Goal: Task Accomplishment & Management: Manage account settings

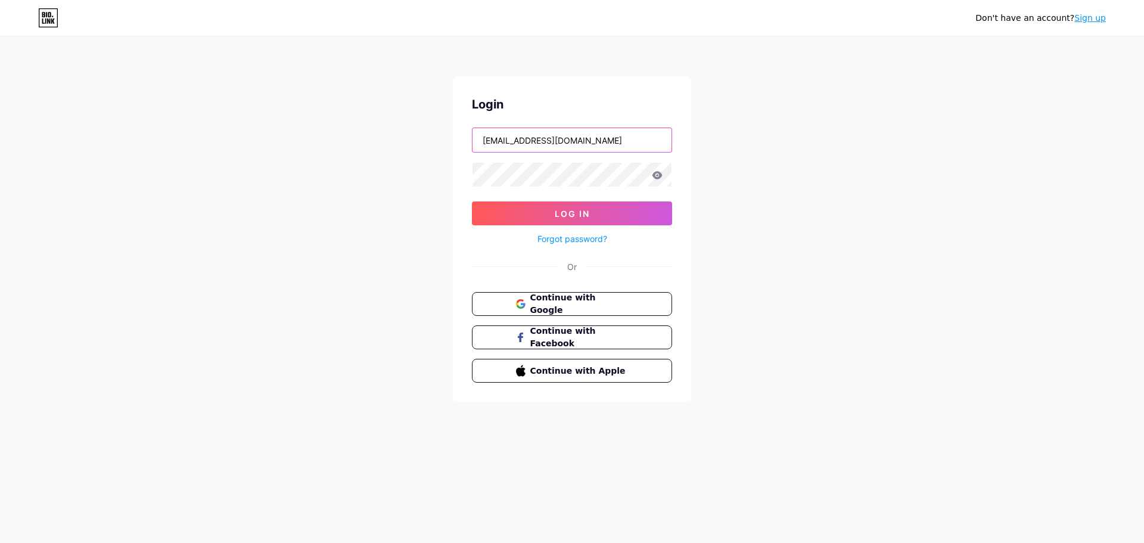
click at [626, 138] on input "[EMAIL_ADDRESS][DOMAIN_NAME]" at bounding box center [572, 140] width 199 height 24
drag, startPoint x: 570, startPoint y: 137, endPoint x: 432, endPoint y: 154, distance: 139.3
click at [432, 154] on div "Don't have an account? Sign up Login [EMAIL_ADDRESS][DOMAIN_NAME] Log In Forgot…" at bounding box center [572, 220] width 1144 height 440
click at [622, 132] on input "[EMAIL_ADDRESS][DOMAIN_NAME]" at bounding box center [572, 140] width 199 height 24
type input "[PERSON_NAME][EMAIL_ADDRESS][DOMAIN_NAME]"
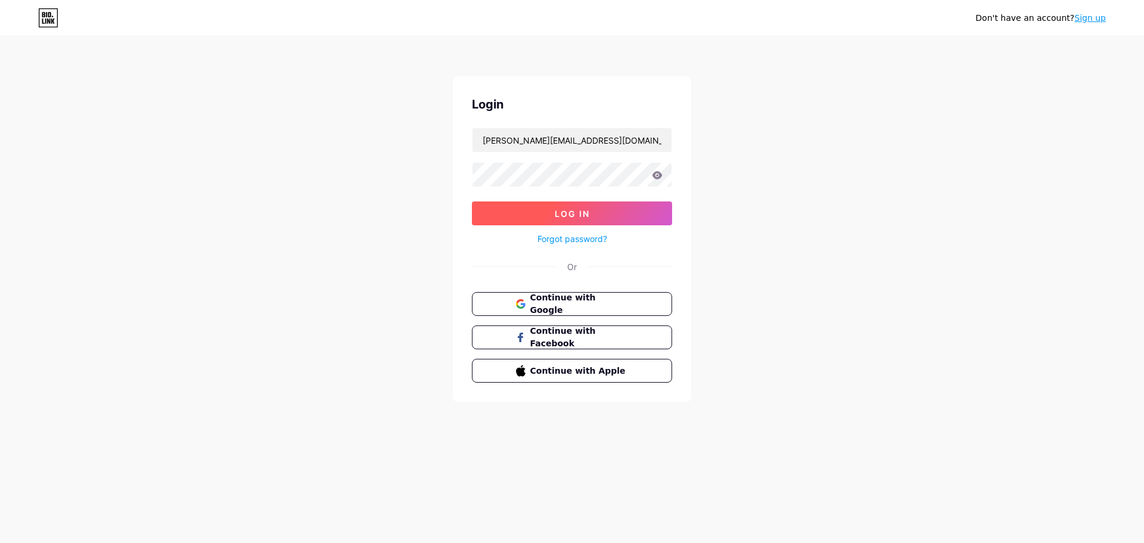
click at [507, 215] on button "Log In" at bounding box center [572, 213] width 200 height 24
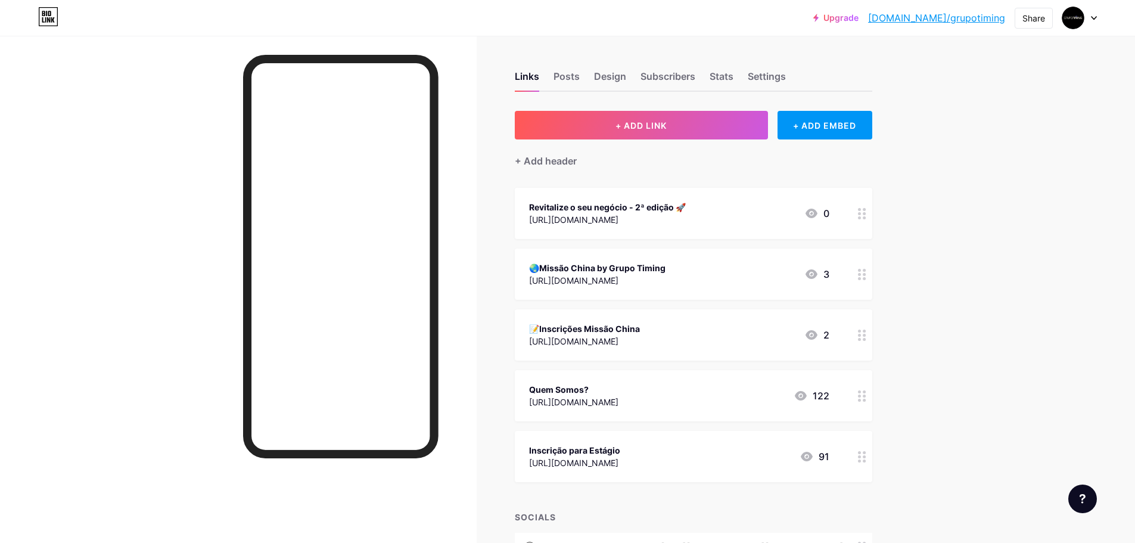
click at [686, 216] on div "[URL][DOMAIN_NAME]" at bounding box center [607, 219] width 157 height 13
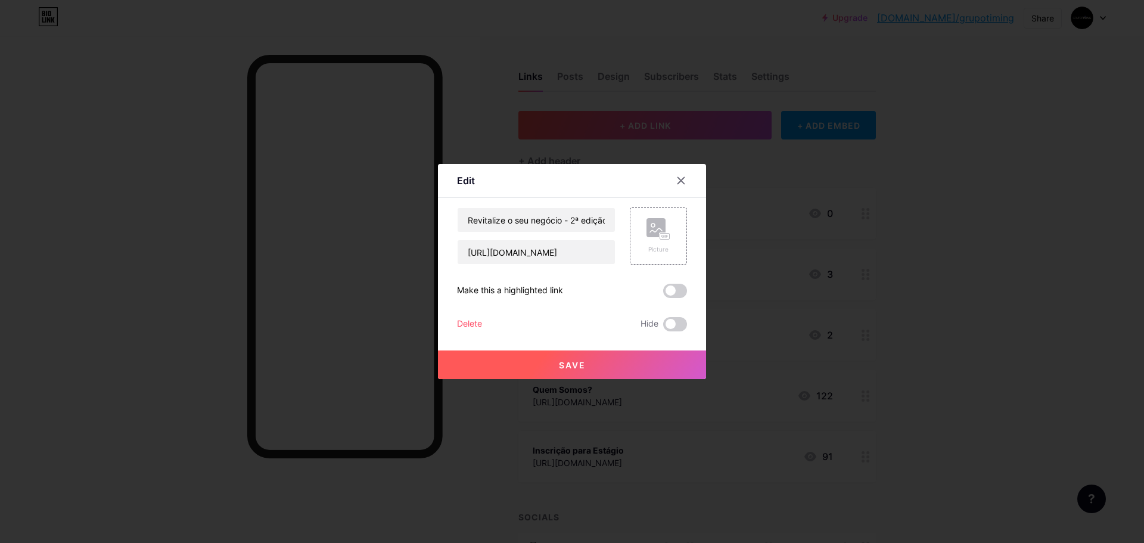
click at [470, 326] on div "Delete" at bounding box center [469, 324] width 25 height 14
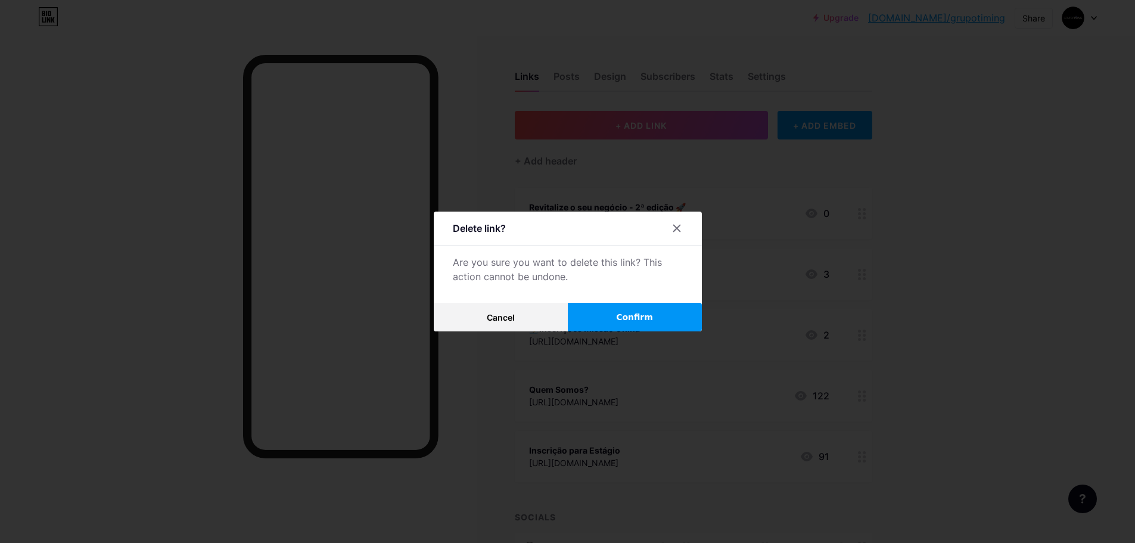
click at [642, 309] on button "Confirm" at bounding box center [635, 317] width 134 height 29
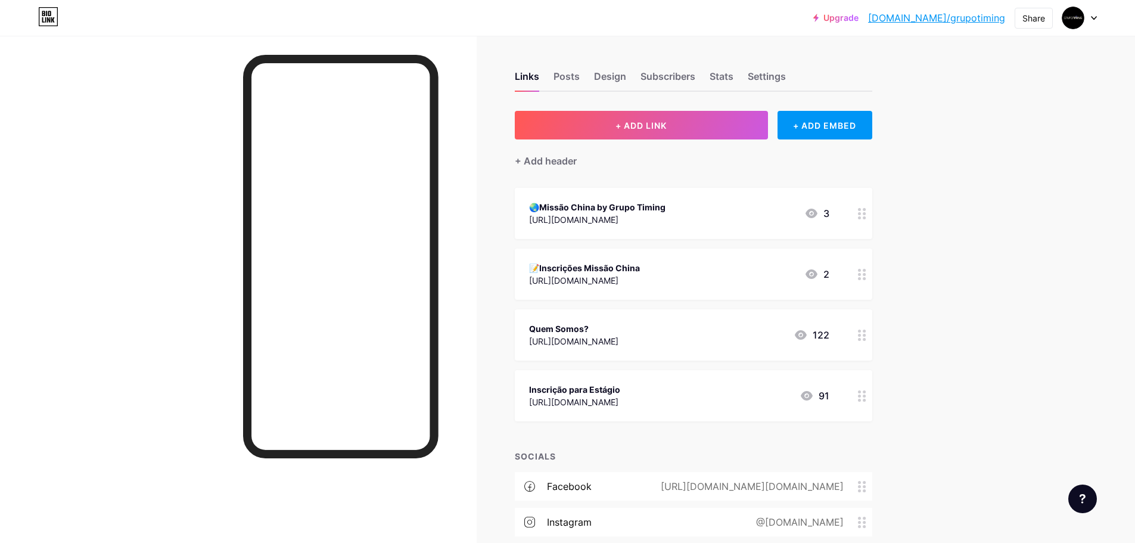
click at [640, 269] on div "📝Inscrições Missão China" at bounding box center [584, 268] width 111 height 13
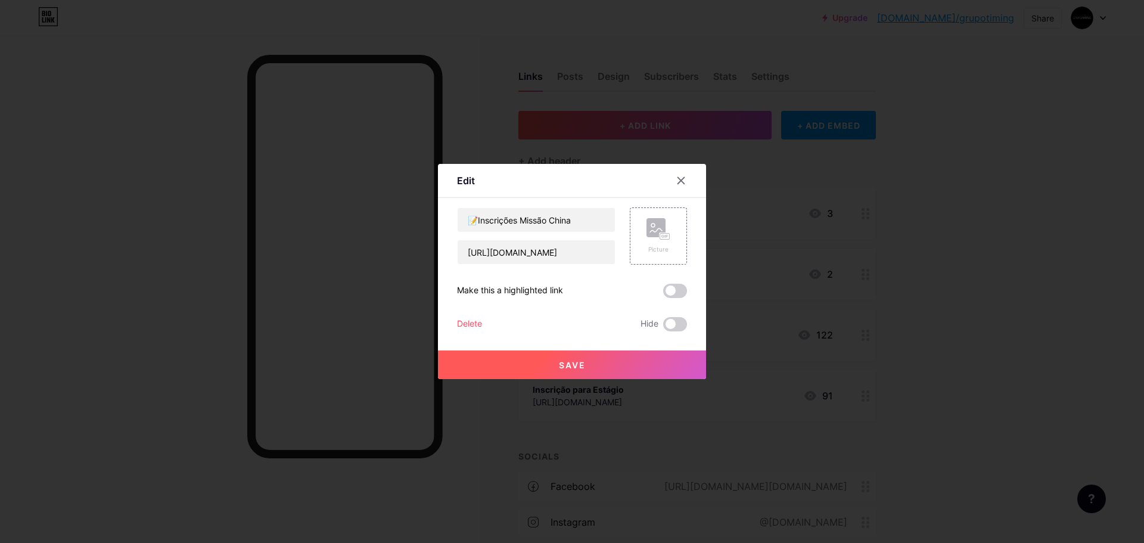
click at [468, 325] on div "Delete" at bounding box center [469, 324] width 25 height 14
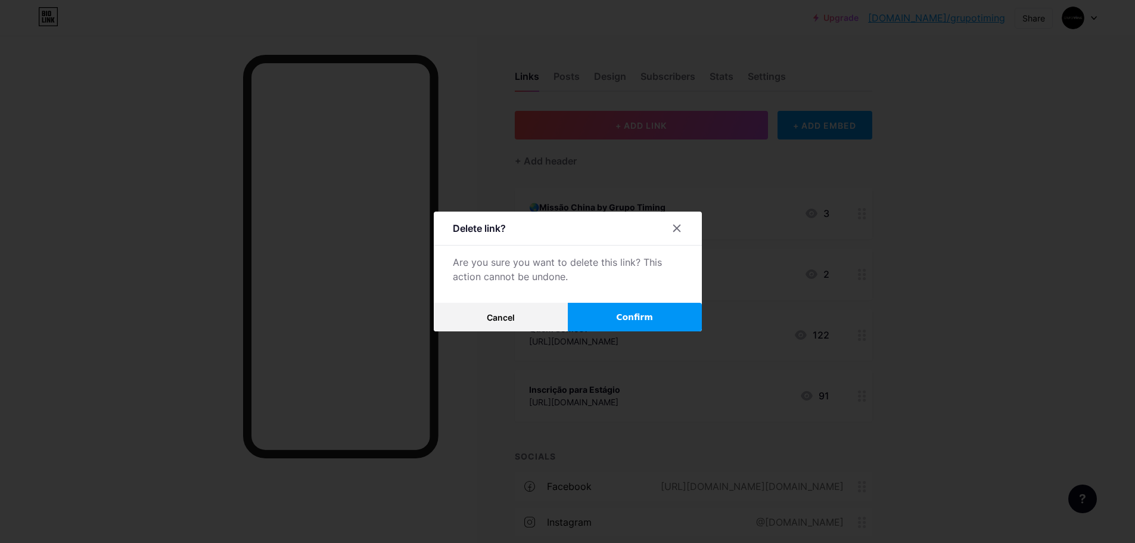
click at [629, 311] on span "Confirm" at bounding box center [634, 317] width 37 height 13
click at [985, 373] on div at bounding box center [567, 271] width 1135 height 543
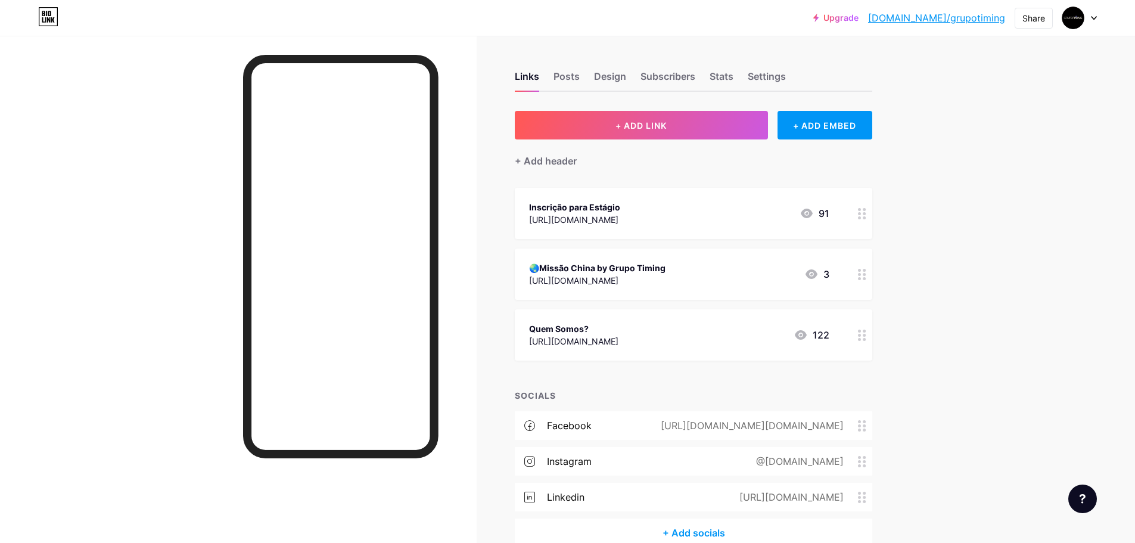
click at [620, 215] on div "[URL][DOMAIN_NAME]" at bounding box center [574, 219] width 91 height 13
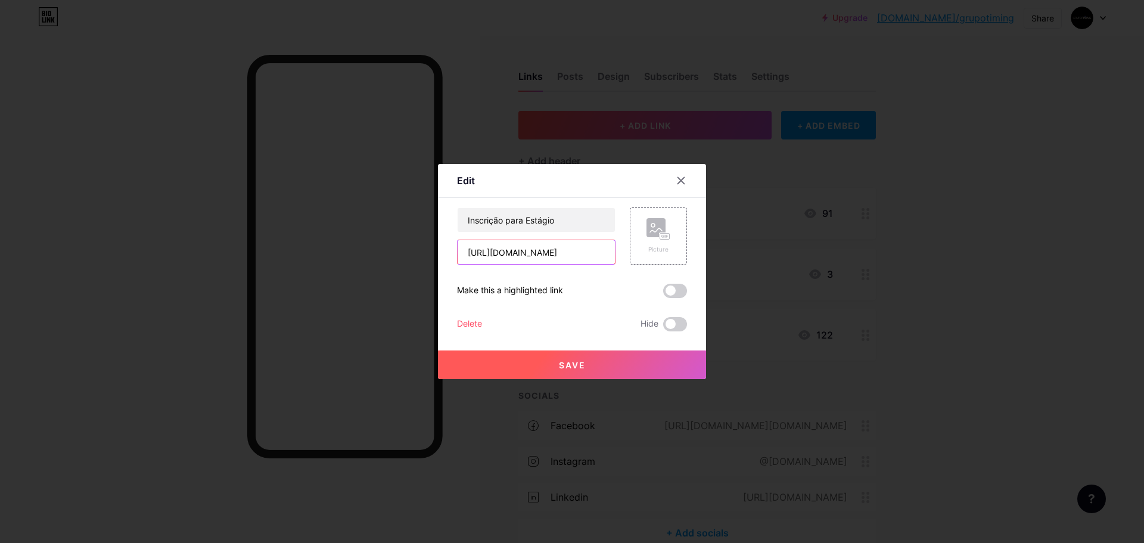
click at [572, 252] on input "[URL][DOMAIN_NAME]" at bounding box center [536, 252] width 157 height 24
paste input "[DOMAIN_NAME][URL]"
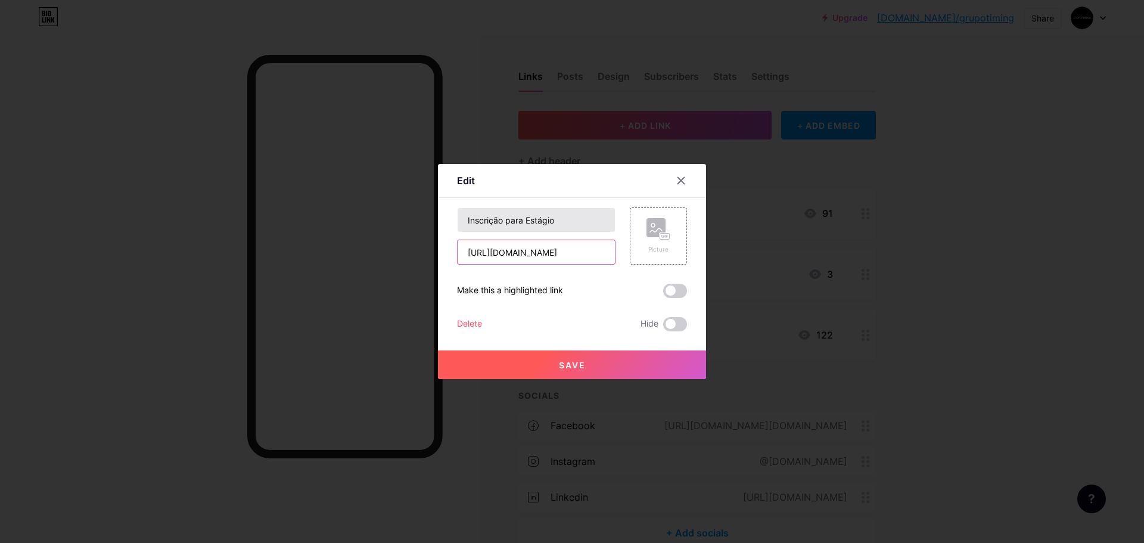
type input "[URL][DOMAIN_NAME]"
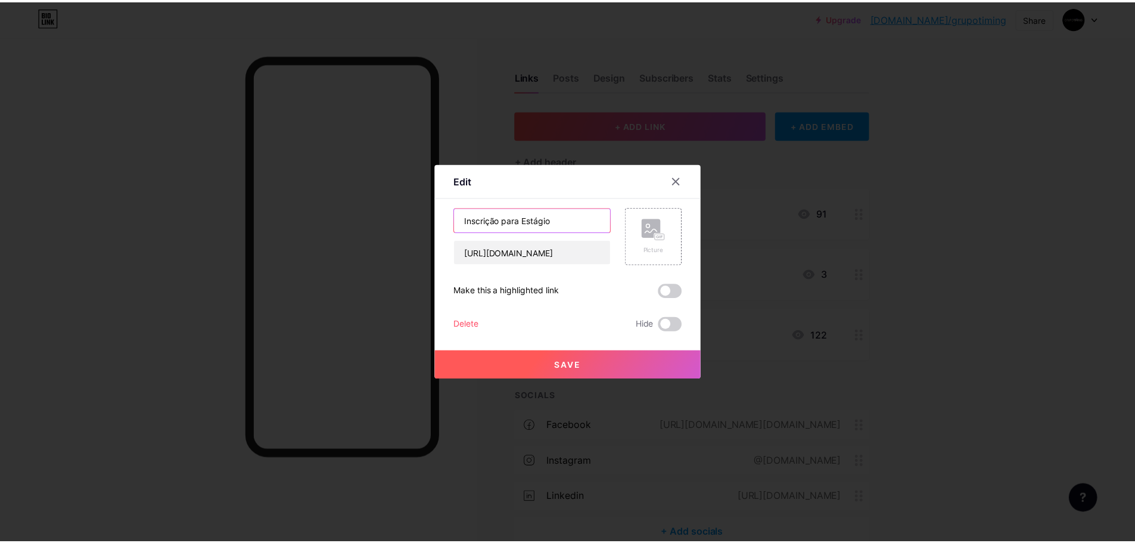
scroll to position [0, 0]
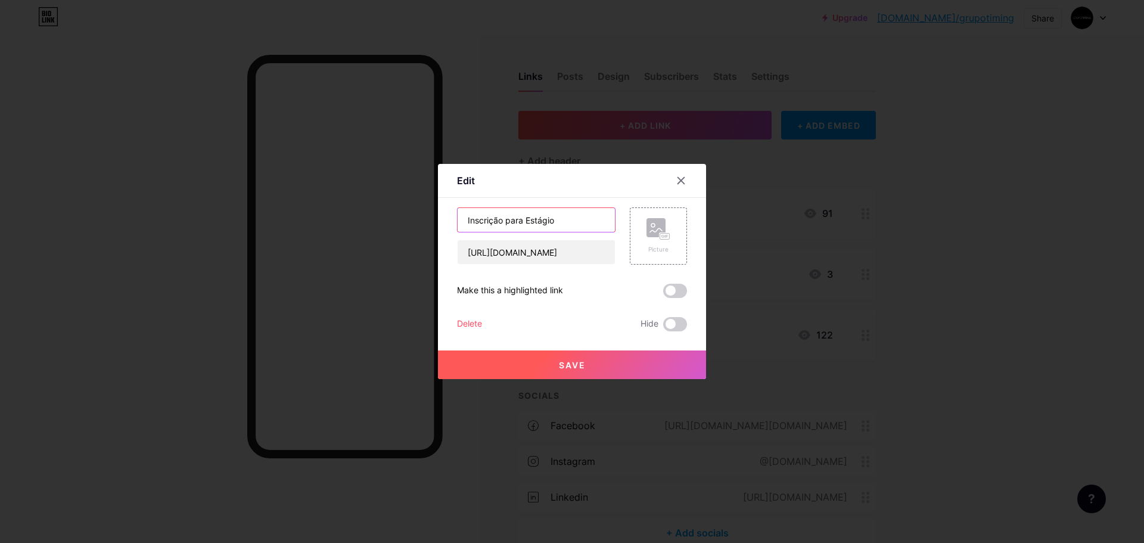
drag, startPoint x: 525, startPoint y: 220, endPoint x: 401, endPoint y: 230, distance: 125.0
click at [401, 230] on div "Edit Content YouTube Play YouTube video without leaving your page. ADD Vimeo Pl…" at bounding box center [572, 271] width 1144 height 543
type input "Estagiar no Grupo Timing"
click at [526, 365] on button "Save" at bounding box center [572, 364] width 268 height 29
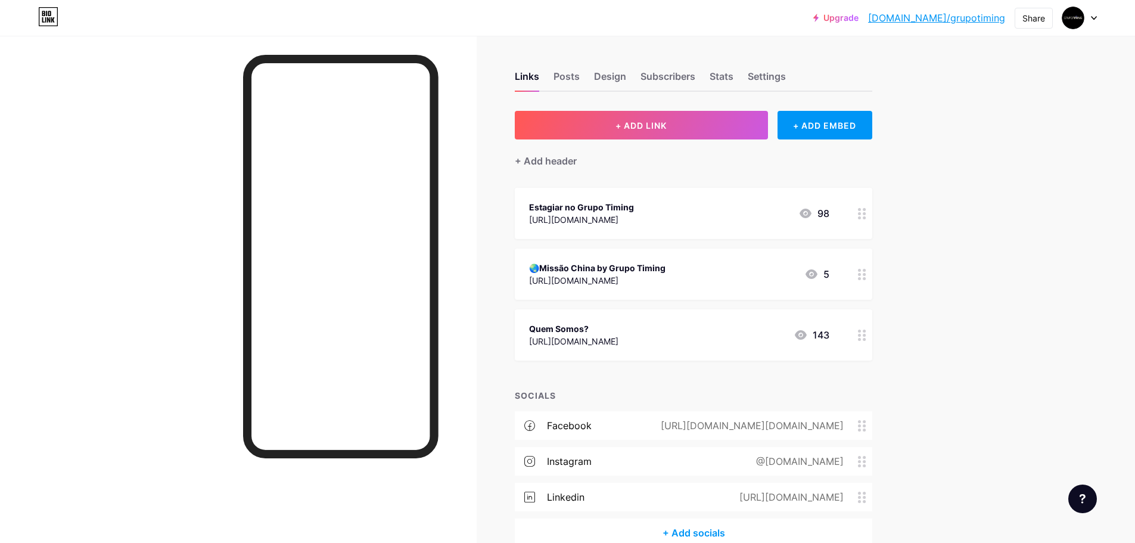
click at [634, 213] on div "[URL][DOMAIN_NAME]" at bounding box center [581, 219] width 105 height 13
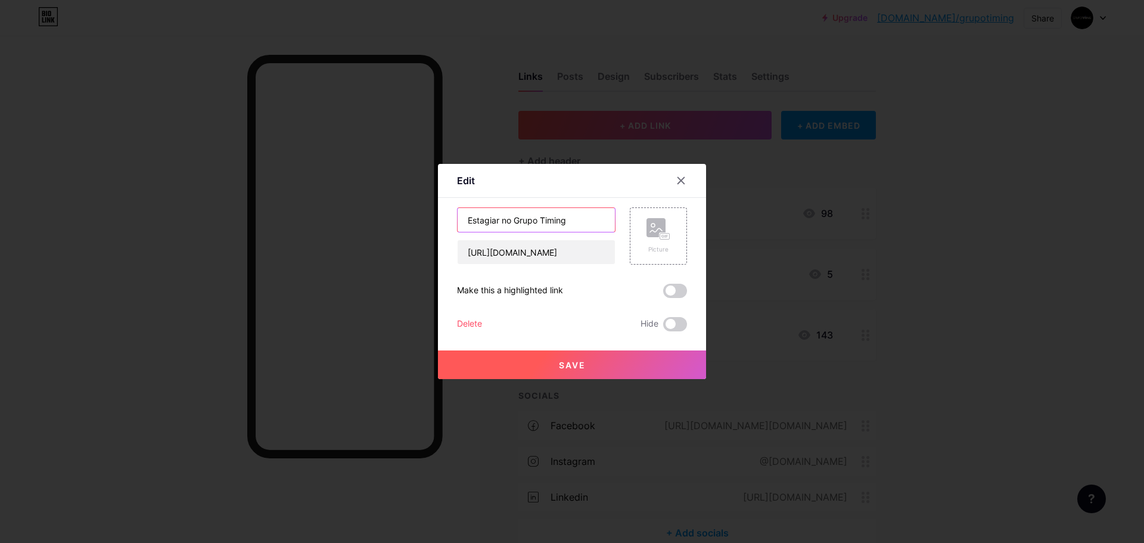
click at [591, 216] on input "Estagiar no Grupo Timing" at bounding box center [536, 220] width 157 height 24
type input "Estagiar no Grupo Timing"
click at [464, 511] on div at bounding box center [572, 271] width 1144 height 543
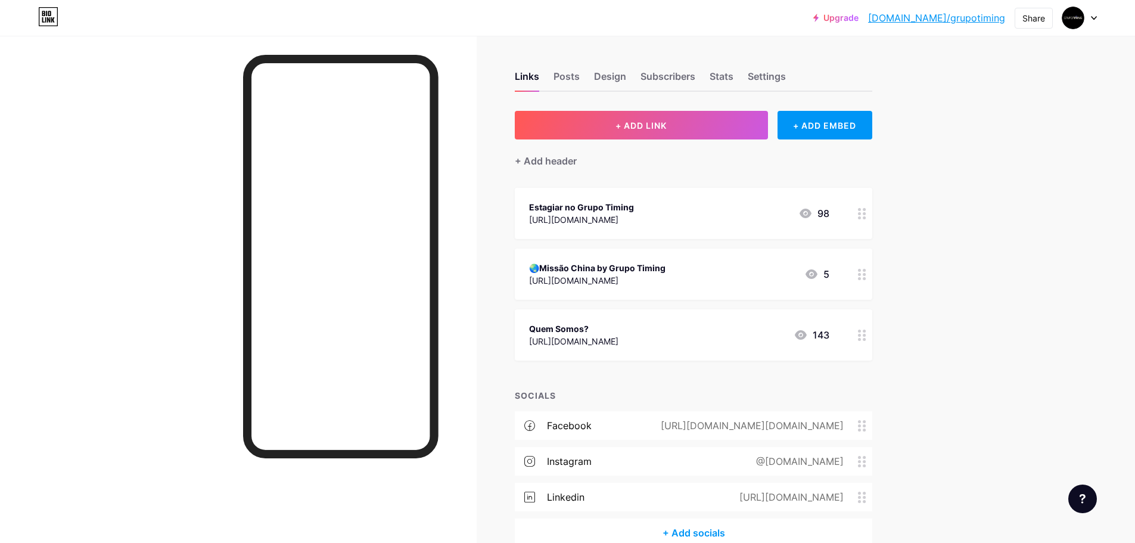
click at [632, 224] on div "[URL][DOMAIN_NAME]" at bounding box center [581, 219] width 105 height 13
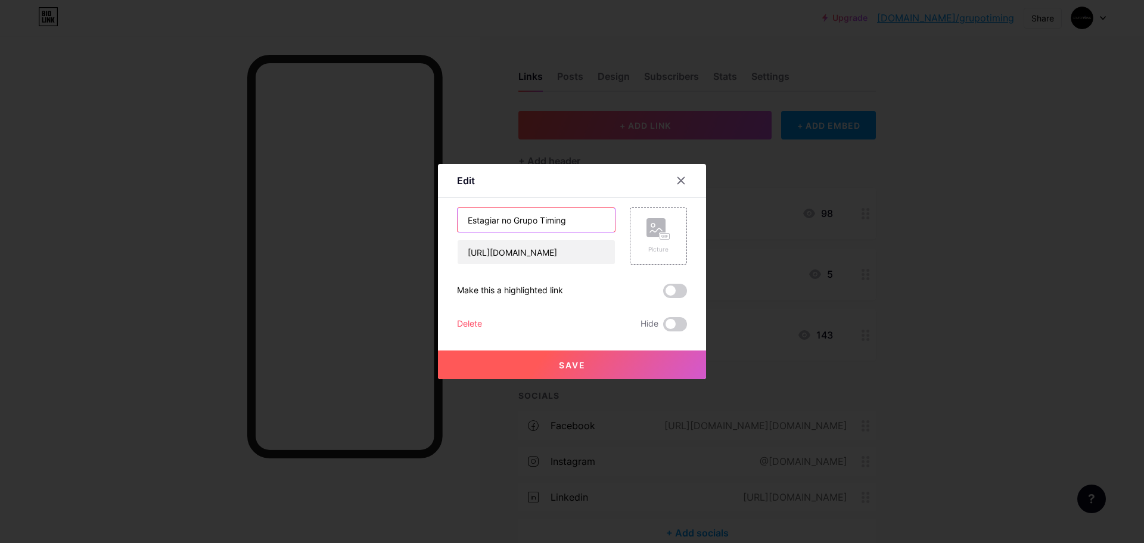
click at [588, 220] on input "Estagiar no Grupo Timing" at bounding box center [536, 220] width 157 height 24
click at [465, 221] on input "Estagiar no Grupo Timing" at bounding box center [536, 220] width 157 height 24
paste input "📚"
type input "📚 Estagiar no Grupo Timing"
click at [476, 221] on input "📚 Estagiar no Grupo Timing" at bounding box center [536, 220] width 157 height 24
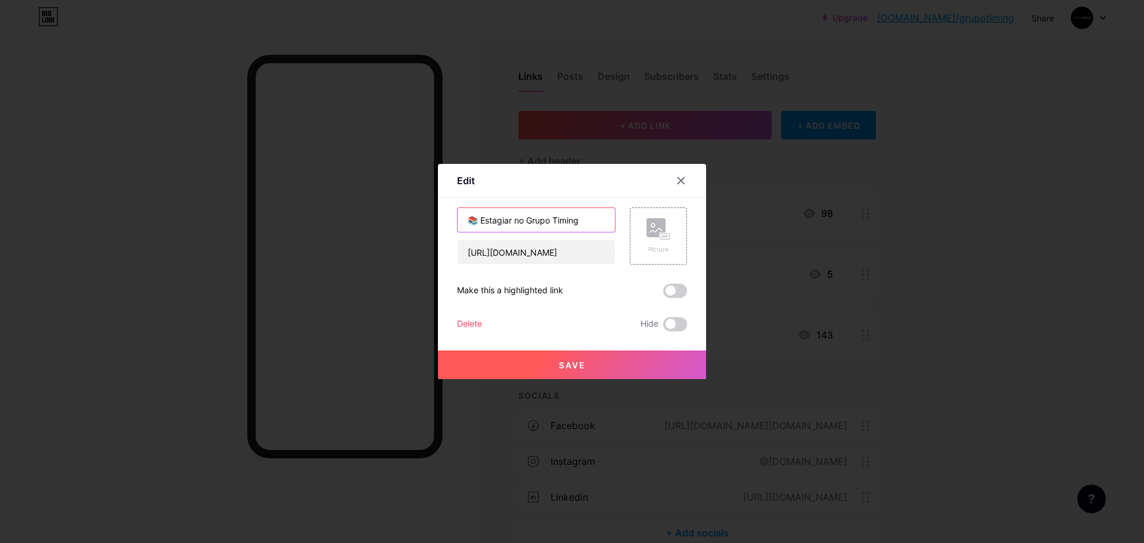
click at [471, 222] on input "📚 Estagiar no Grupo Timing" at bounding box center [536, 220] width 157 height 24
click at [572, 370] on span "Save" at bounding box center [572, 365] width 27 height 10
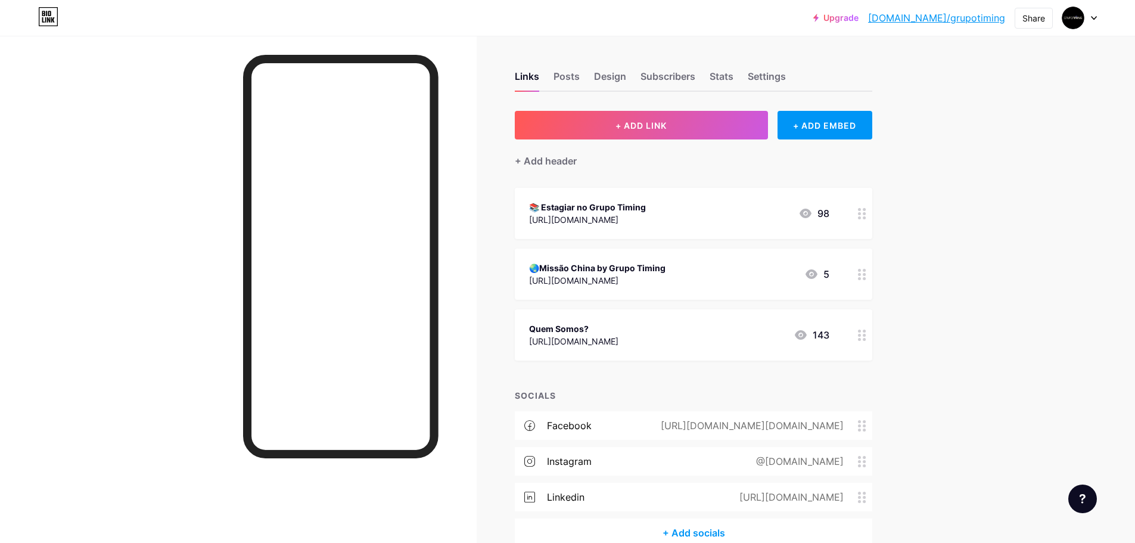
click at [619, 330] on div "Quem Somos?" at bounding box center [573, 328] width 89 height 13
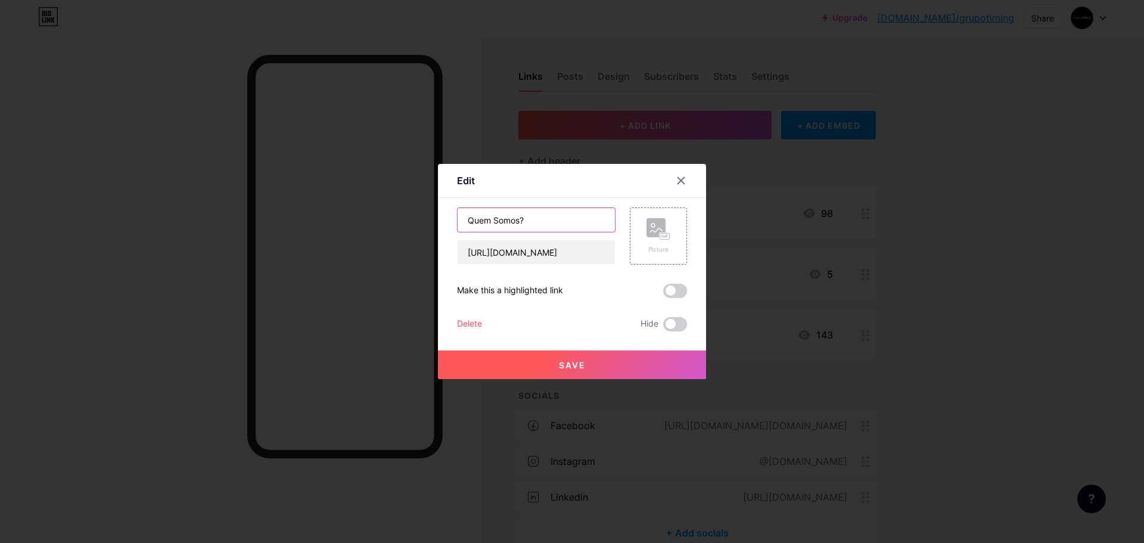
click at [571, 225] on input "Quem Somos?" at bounding box center [536, 220] width 157 height 24
type input "Quem Somos?"
click at [583, 367] on span "Save" at bounding box center [572, 365] width 27 height 10
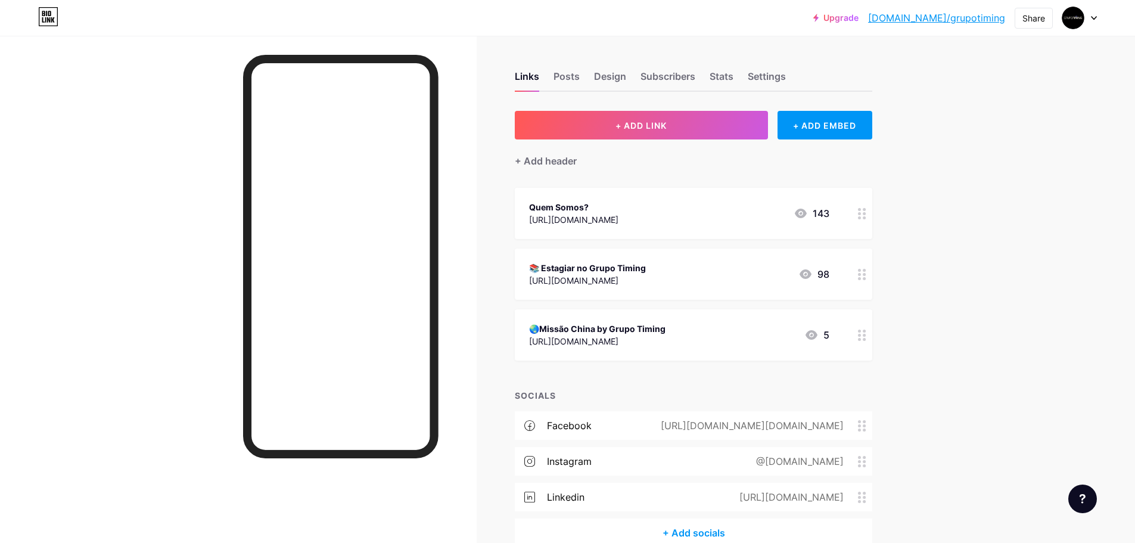
click at [1054, 263] on div "Upgrade [DOMAIN_NAME]/grupot... [DOMAIN_NAME]/grupotiming Share Switch accounts…" at bounding box center [567, 303] width 1135 height 607
click at [616, 76] on div "Design" at bounding box center [610, 79] width 32 height 21
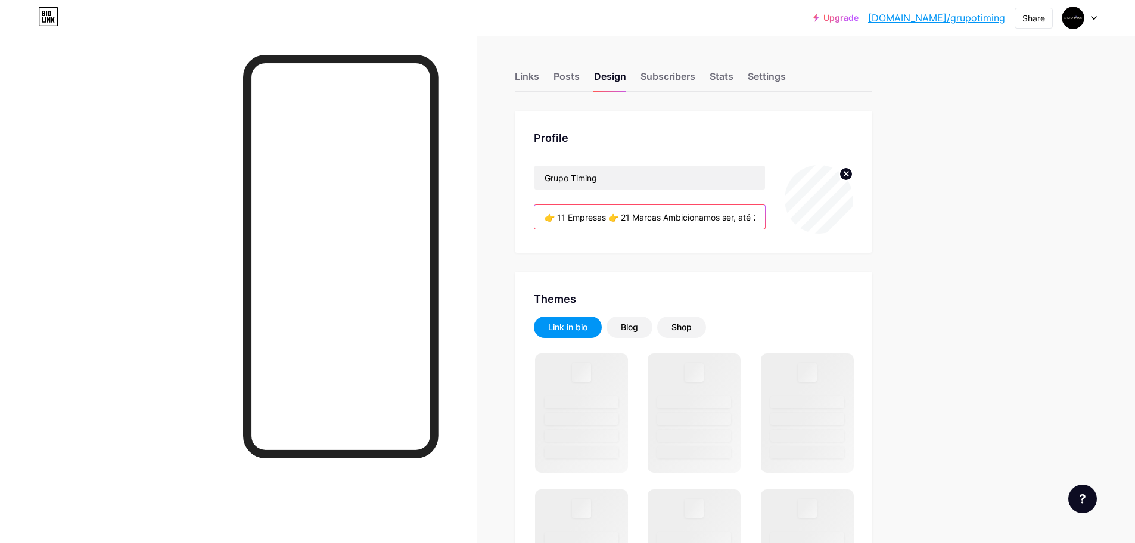
click at [569, 215] on input "👉 11 Empresas 👉 21 Marcas Ambicionamos ser, até 2030, o maior grupo empresarial…" at bounding box center [650, 217] width 231 height 24
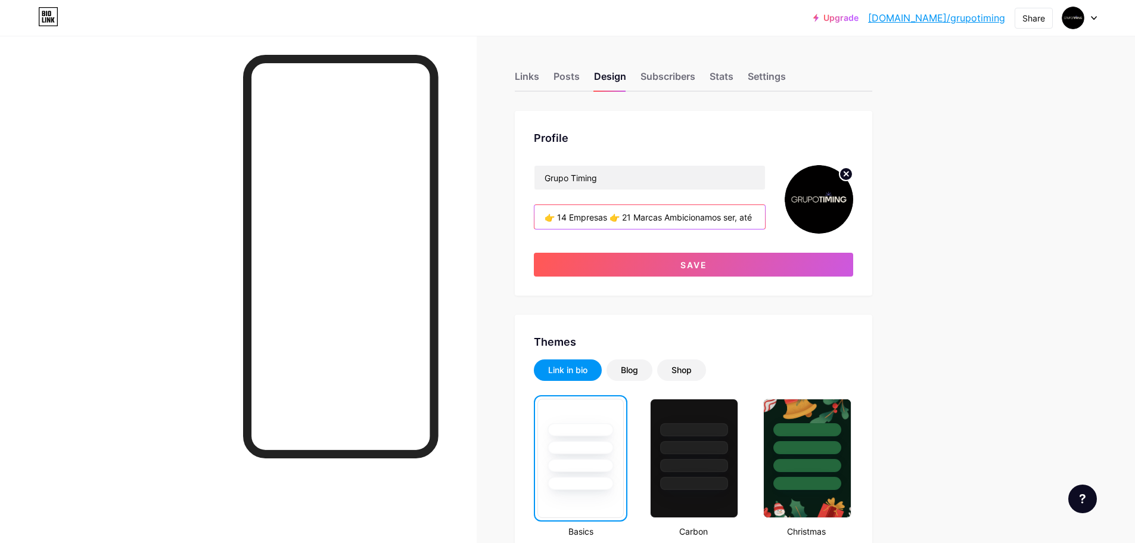
click at [626, 218] on input "👉 14 Empresas 👉 21 Marcas Ambicionamos ser, até 2030, o maior grupo empresarial…" at bounding box center [650, 217] width 231 height 24
click at [638, 219] on input "👉 14 Empresas 👉 21 Marcas Ambicionamos ser, até 2030, o maior grupo empresarial…" at bounding box center [650, 217] width 231 height 24
click at [629, 218] on input "👉 14 Empresas 👉 20 Marcas Ambicionamos ser, até 2030, o maior grupo empresarial…" at bounding box center [650, 217] width 231 height 24
click at [638, 218] on input "👉 14 Empresas 👉 MAis de 20 Marcas Ambicionamos ser, até 2030, o maior grupo emp…" at bounding box center [650, 217] width 231 height 24
click at [704, 218] on input "👉 14 Empresas 👉 Mais de 20 Marcas Ambicionamos ser, até 2030, o maior grupo emp…" at bounding box center [650, 217] width 231 height 24
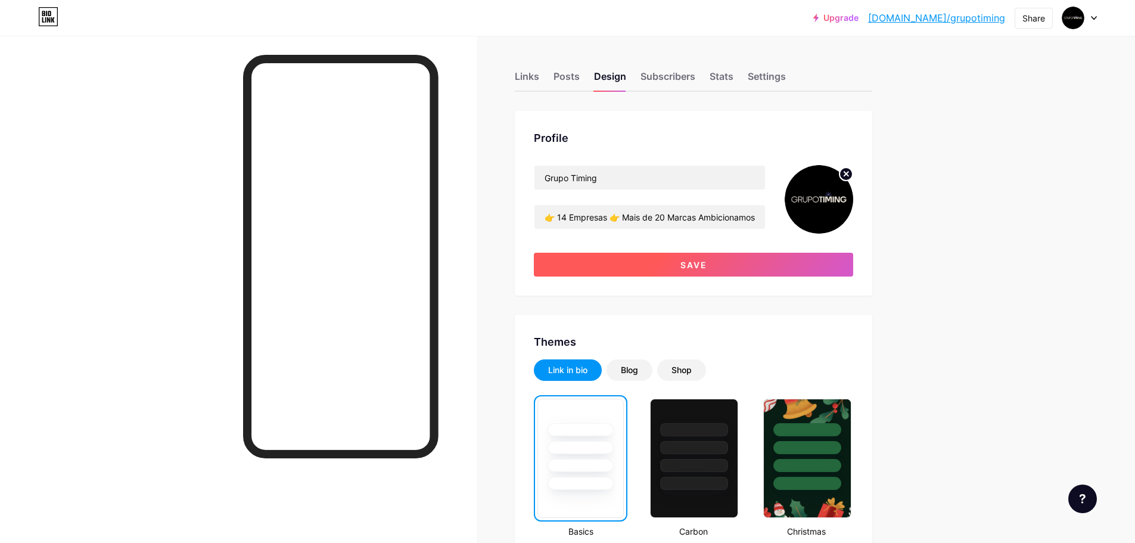
click at [754, 260] on button "Save" at bounding box center [693, 265] width 319 height 24
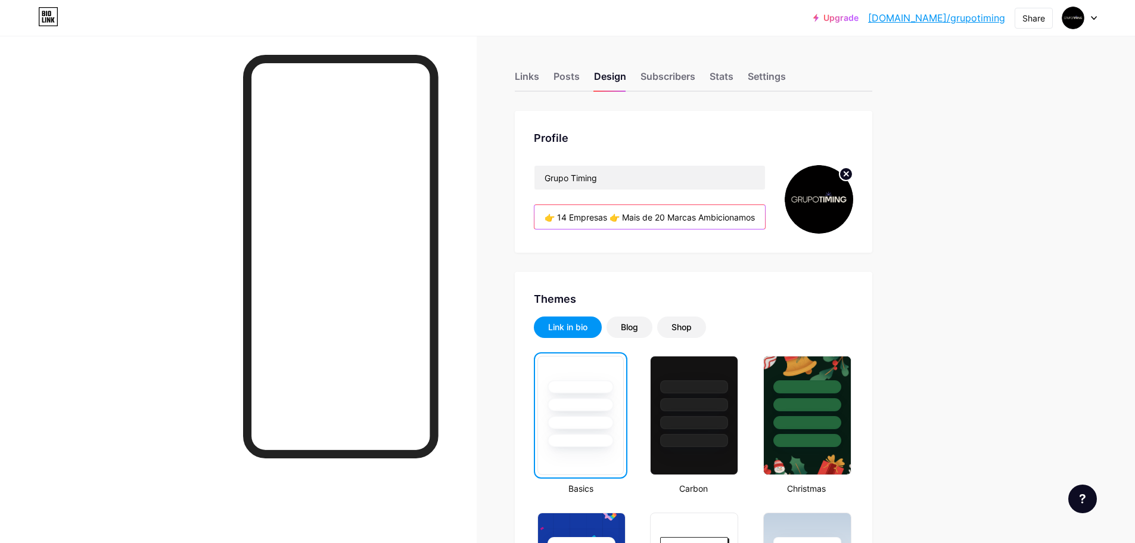
click at [664, 221] on input "👉 14 Empresas 👉 Mais de 20 Marcas Ambicionamos ser, até 2030, o maior grupo emp…" at bounding box center [650, 217] width 231 height 24
drag, startPoint x: 659, startPoint y: 219, endPoint x: 631, endPoint y: 221, distance: 28.7
click at [631, 221] on input "👉 14 Empresas 👉 Mais de 20 Marcas Ambicionamos ser, até 2030, o maior grupo emp…" at bounding box center [650, 217] width 231 height 24
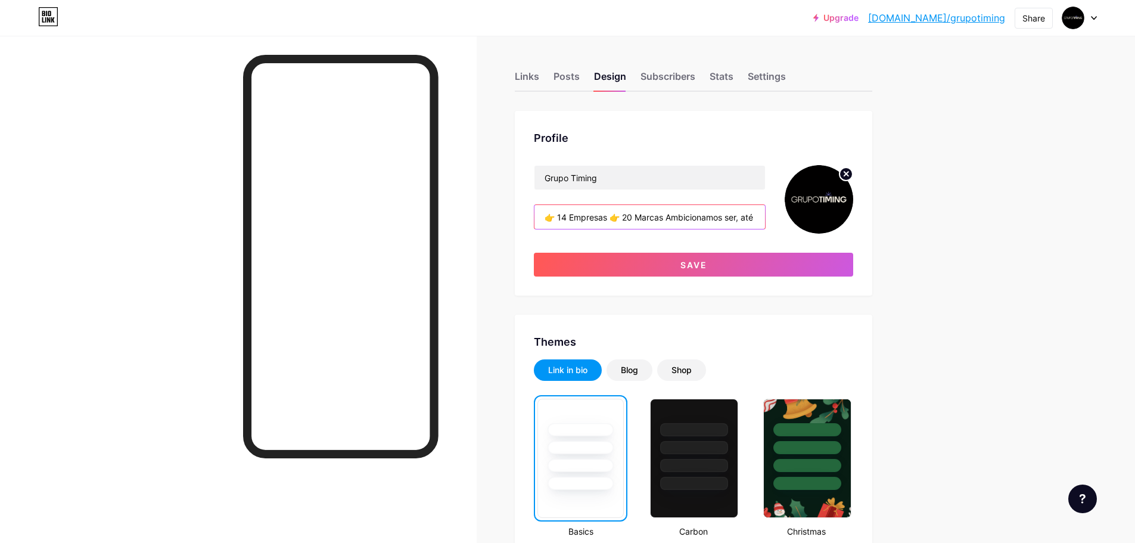
click at [638, 217] on input "👉 14 Empresas 👉 20 Marcas Ambicionamos ser, até 2030, o maior grupo empresarial…" at bounding box center [650, 217] width 231 height 24
type input "👉 14 Empresas 👉 24 Marcas Ambicionamos ser, até 2030, o maior grupo empresarial…"
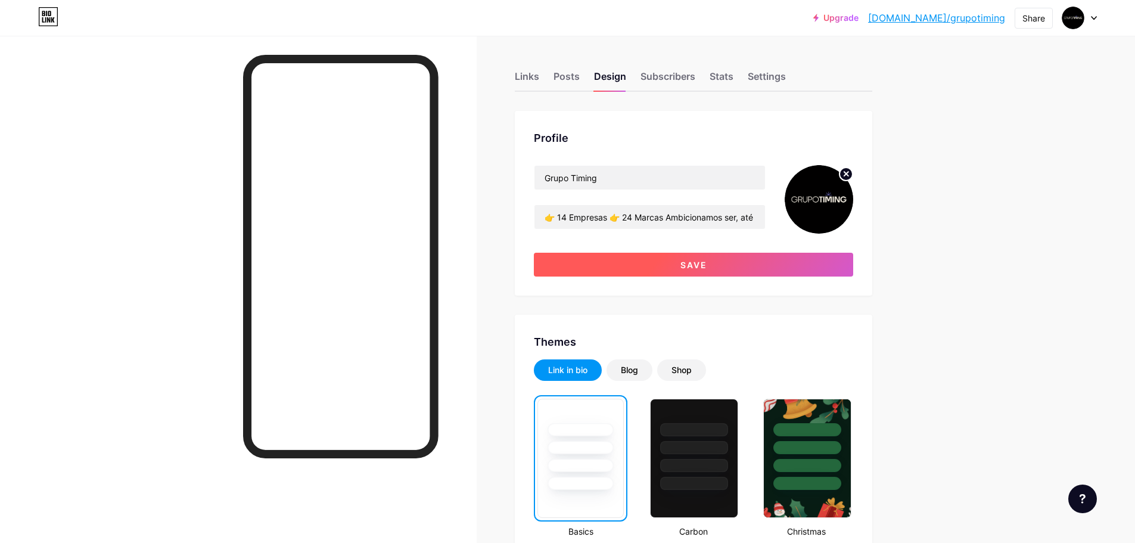
click at [671, 266] on button "Save" at bounding box center [693, 265] width 319 height 24
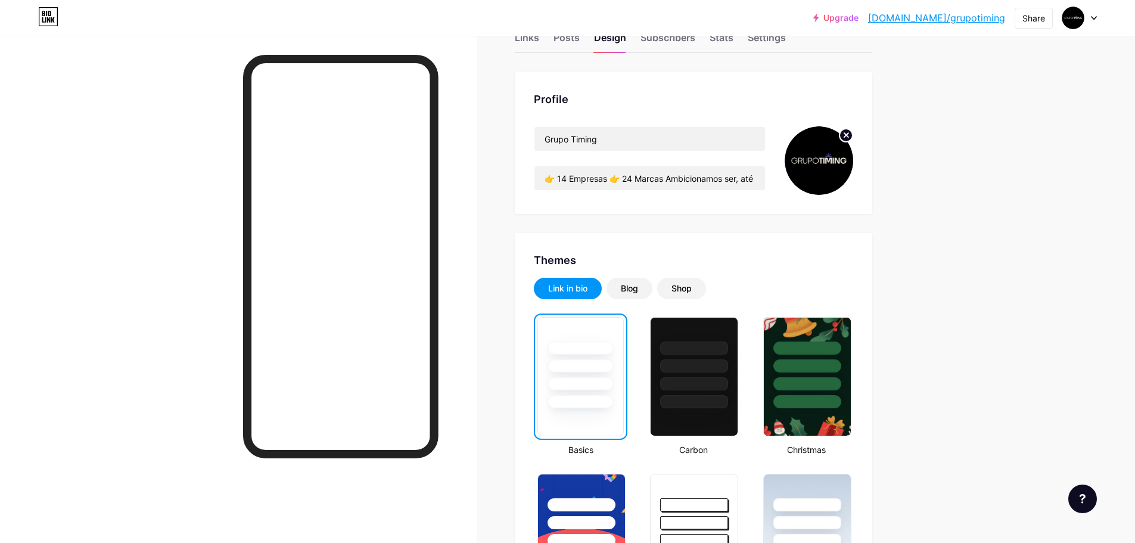
scroll to position [60, 0]
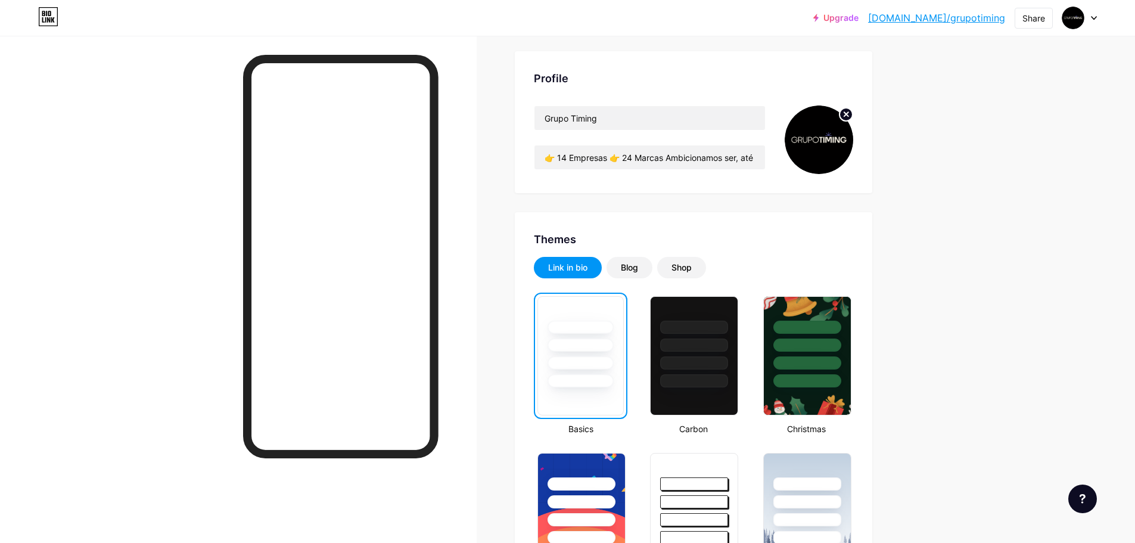
click at [52, 18] on icon at bounding box center [48, 16] width 20 height 19
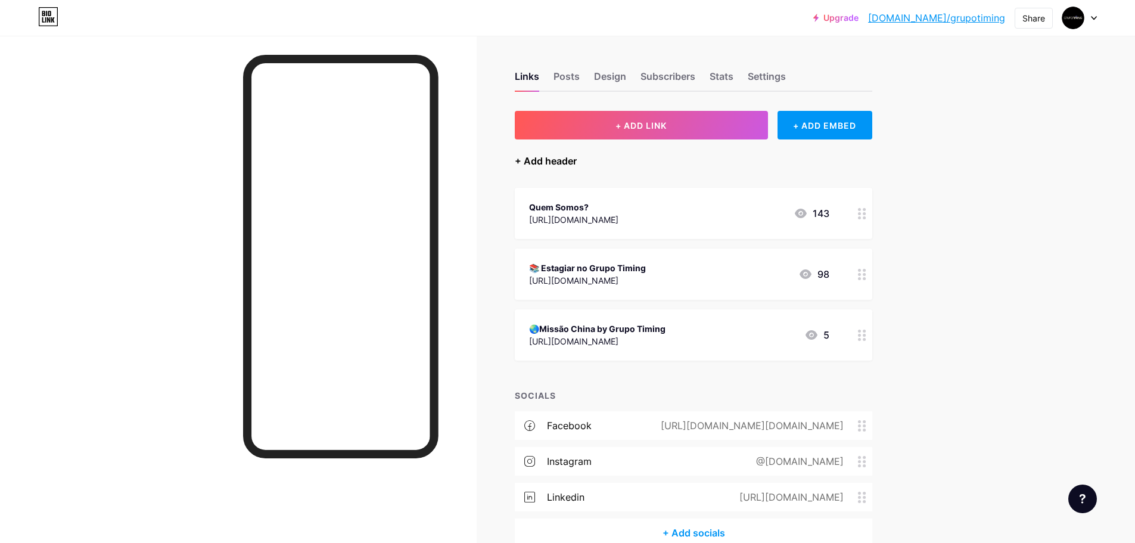
click at [545, 160] on div "+ Add header" at bounding box center [546, 161] width 62 height 14
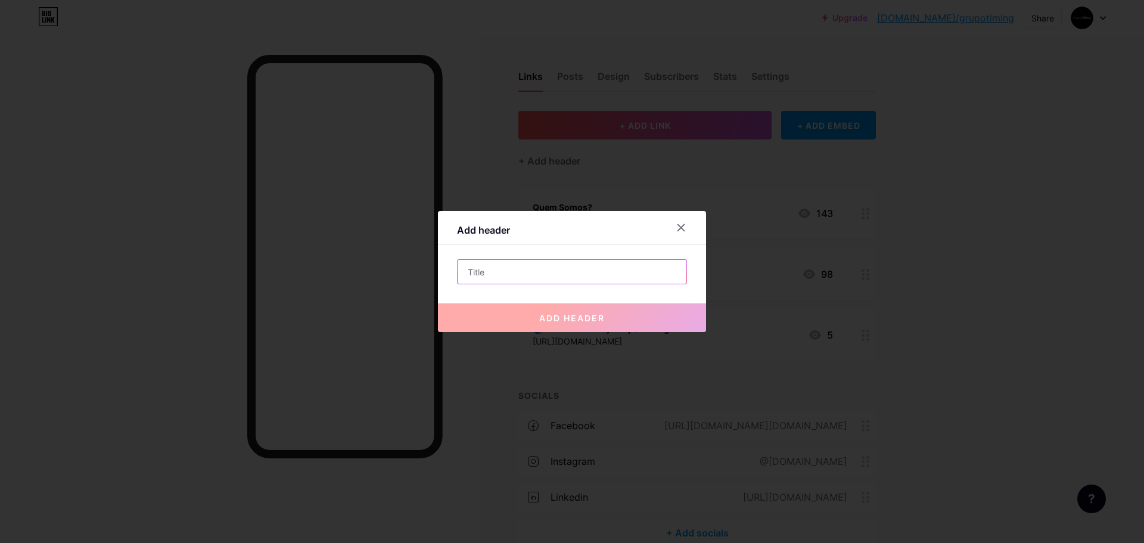
click at [520, 281] on input "text" at bounding box center [572, 272] width 229 height 24
paste input "[URL][DOMAIN_NAME]"
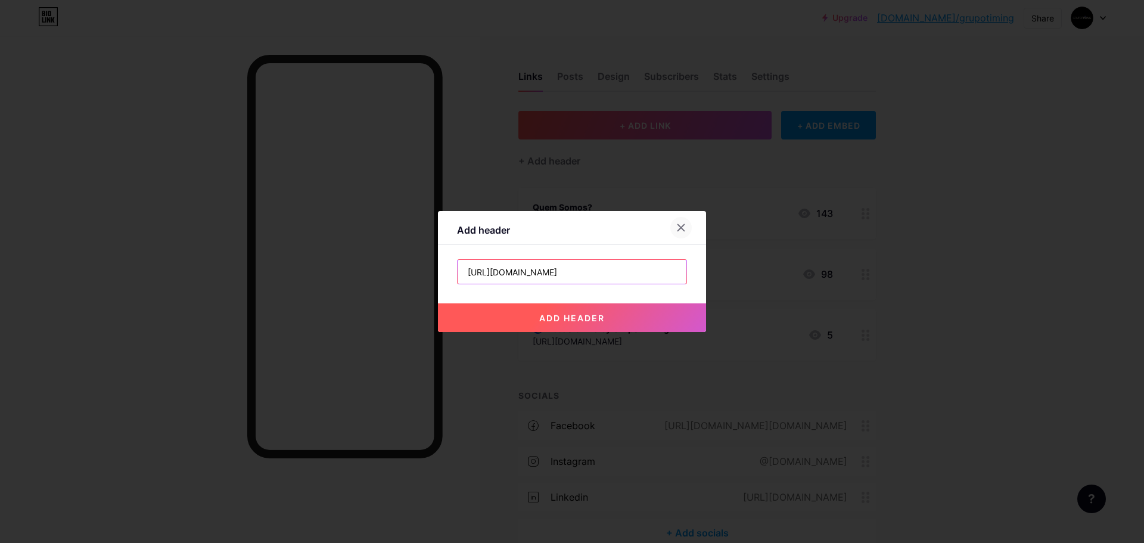
type input "[URL][DOMAIN_NAME]"
click at [688, 232] on div at bounding box center [680, 227] width 21 height 21
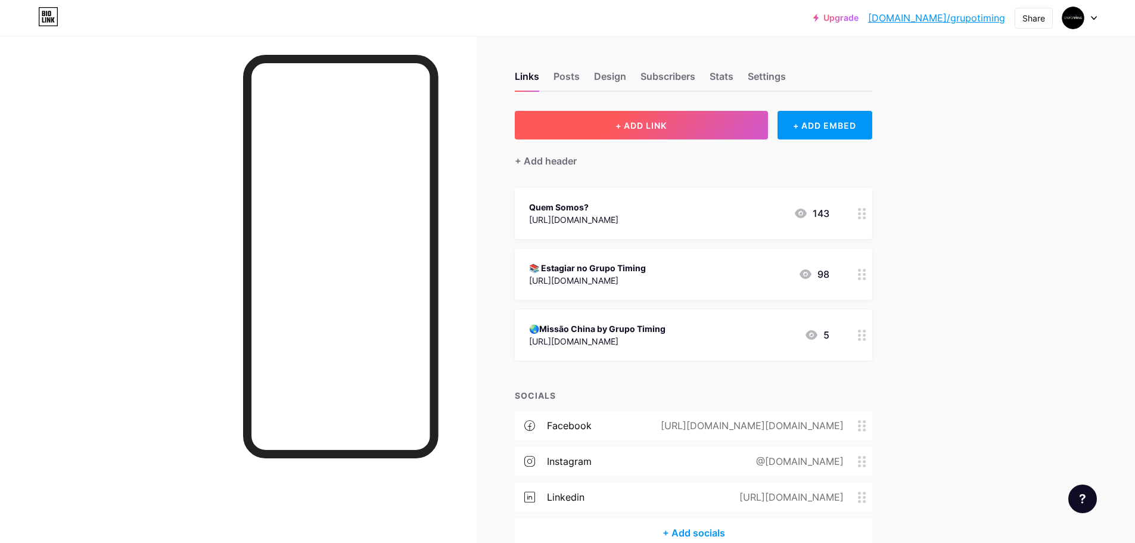
click at [663, 136] on button "+ ADD LINK" at bounding box center [641, 125] width 253 height 29
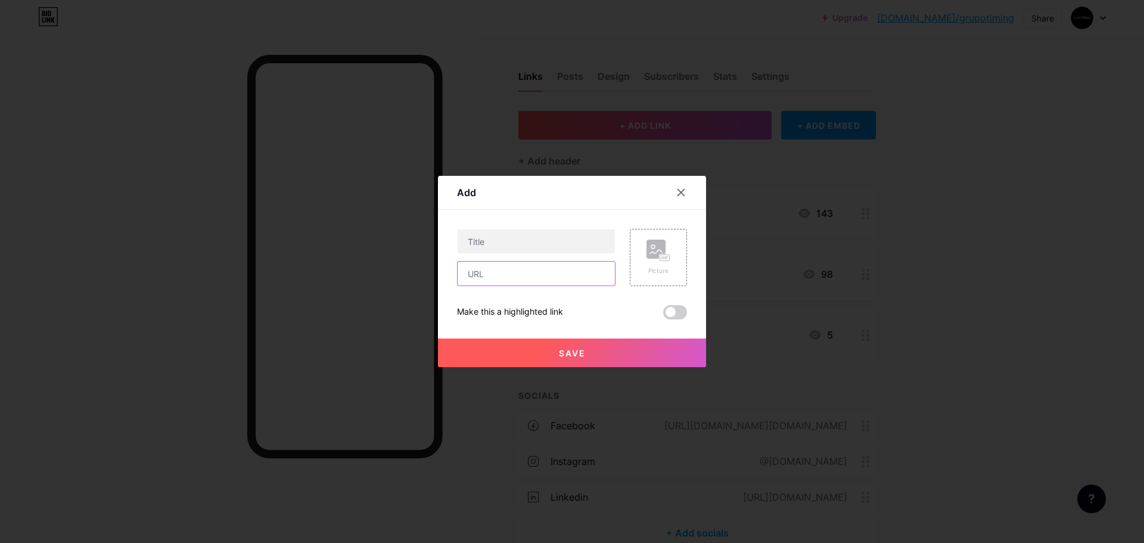
click at [539, 268] on input "text" at bounding box center [536, 274] width 157 height 24
paste input "[URL][DOMAIN_NAME]"
type input "[URL][DOMAIN_NAME]"
click at [516, 237] on input "text" at bounding box center [536, 241] width 157 height 24
type input "A"
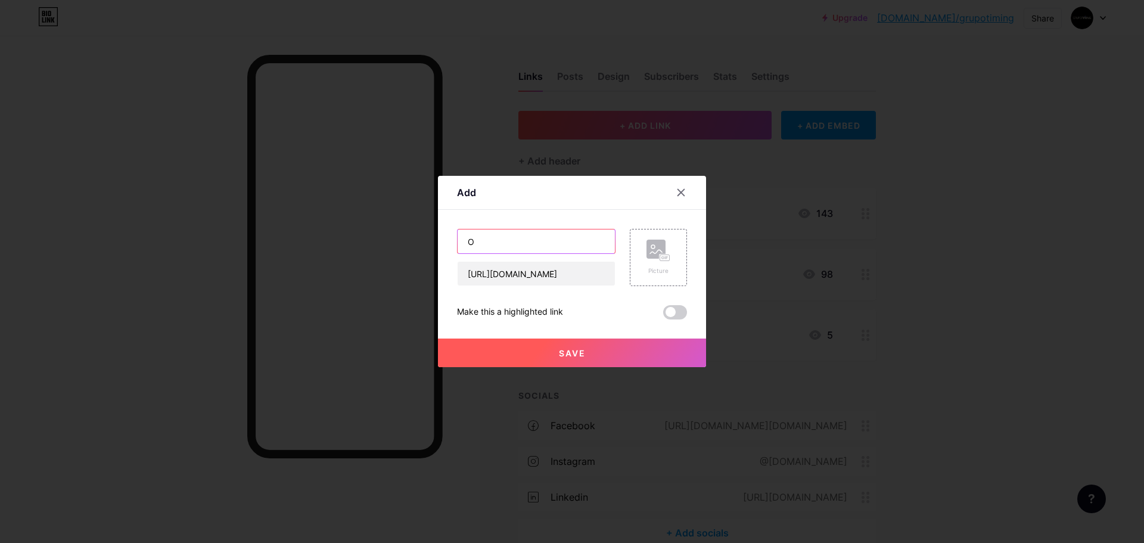
type input "O"
type input "A tua próxima oportunidade de emprego"
click at [538, 348] on button "Save" at bounding box center [572, 353] width 268 height 29
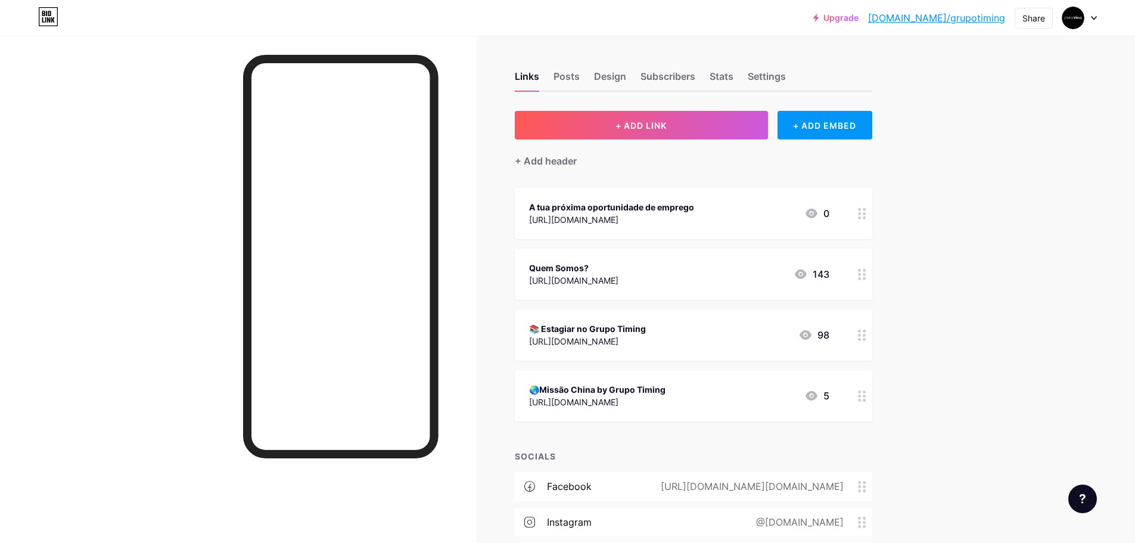
click at [704, 222] on div "A tua próxima oportunidade de emprego [URL][DOMAIN_NAME] 0" at bounding box center [679, 213] width 300 height 27
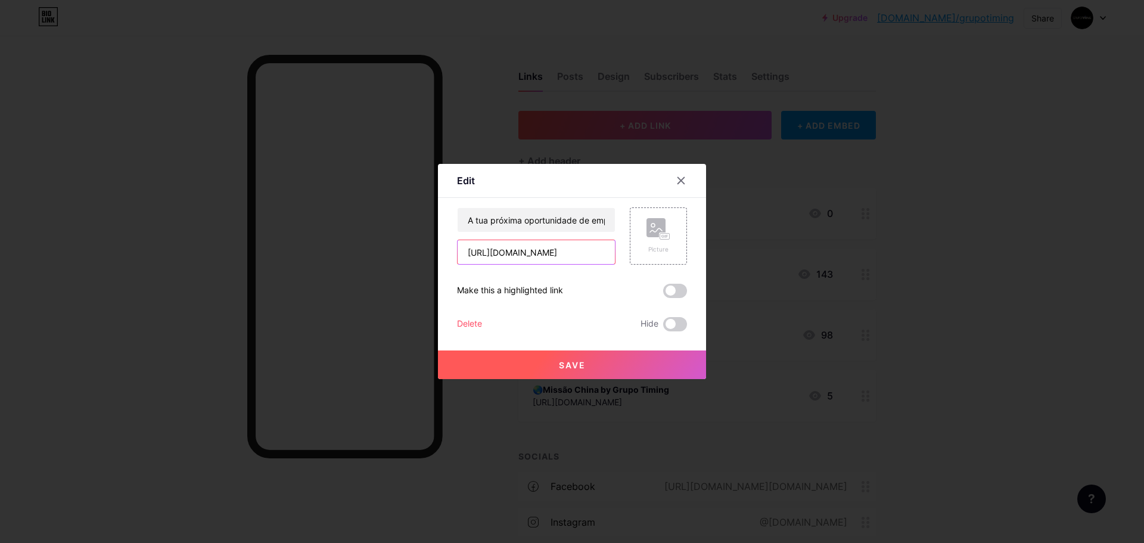
click at [611, 250] on input "[URL][DOMAIN_NAME]" at bounding box center [536, 252] width 157 height 24
click at [614, 222] on input "A tua próxima oportunidade de emprego" at bounding box center [536, 220] width 157 height 24
click at [613, 221] on input "A tua próxima oportunidade de emprego" at bounding box center [536, 220] width 157 height 24
type input "A tua próxima oportunidade de emprego"
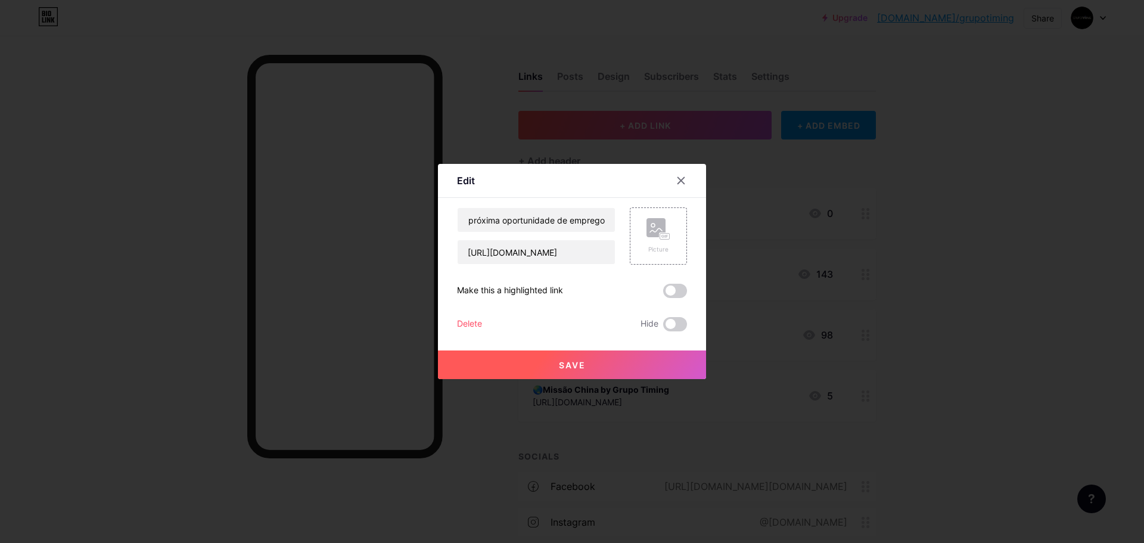
scroll to position [0, 0]
click at [266, 414] on div at bounding box center [572, 271] width 1144 height 543
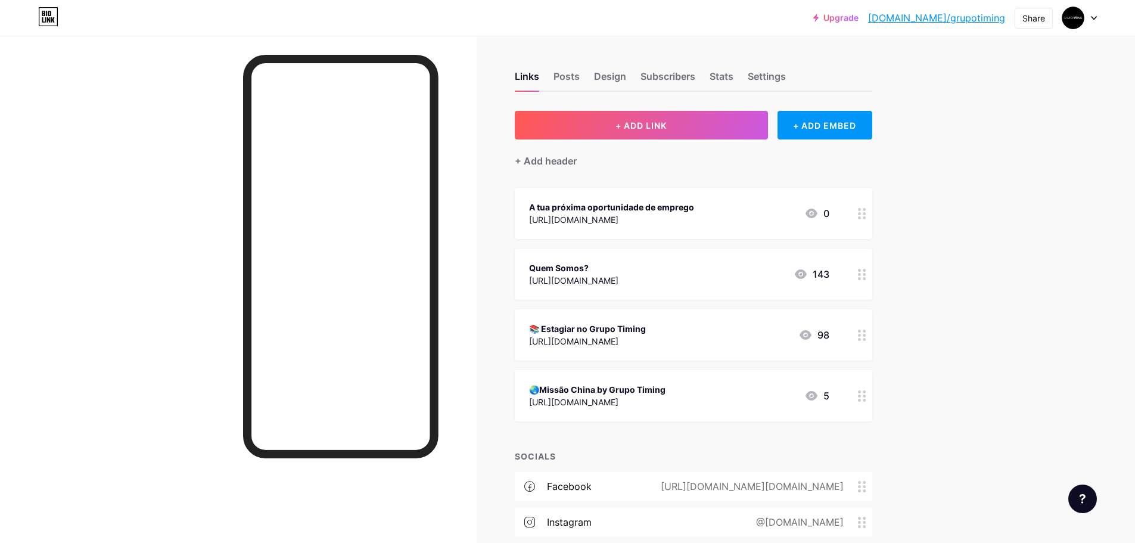
click at [693, 213] on div "[URL][DOMAIN_NAME]" at bounding box center [611, 219] width 165 height 13
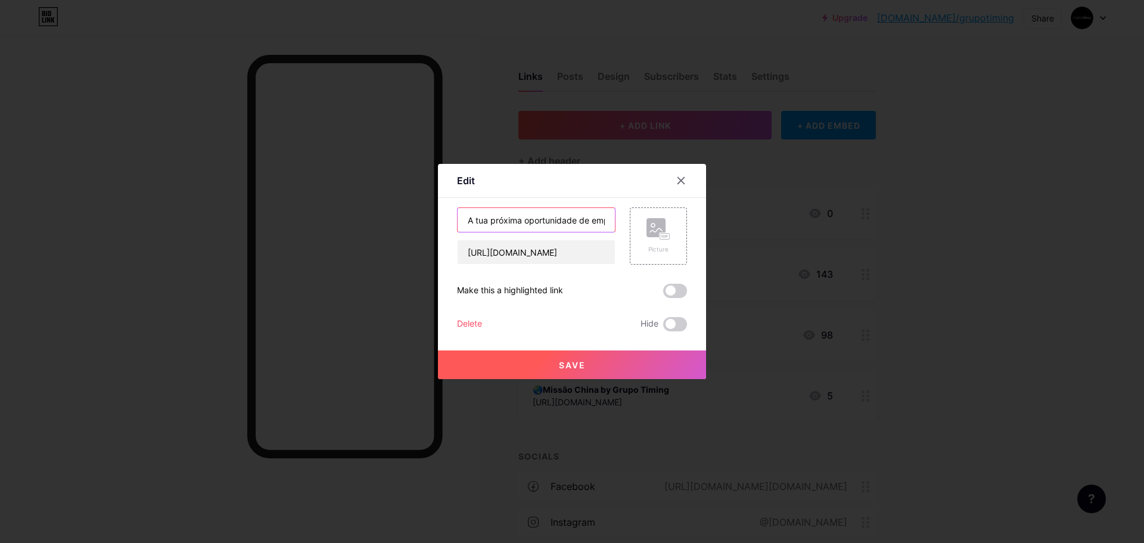
click at [609, 218] on input "A tua próxima oportunidade de emprego" at bounding box center [536, 220] width 157 height 24
paste input "🚀"
type input "A tua próxima oportunidade de emprego 🚀"
click at [564, 368] on span "Save" at bounding box center [572, 365] width 27 height 10
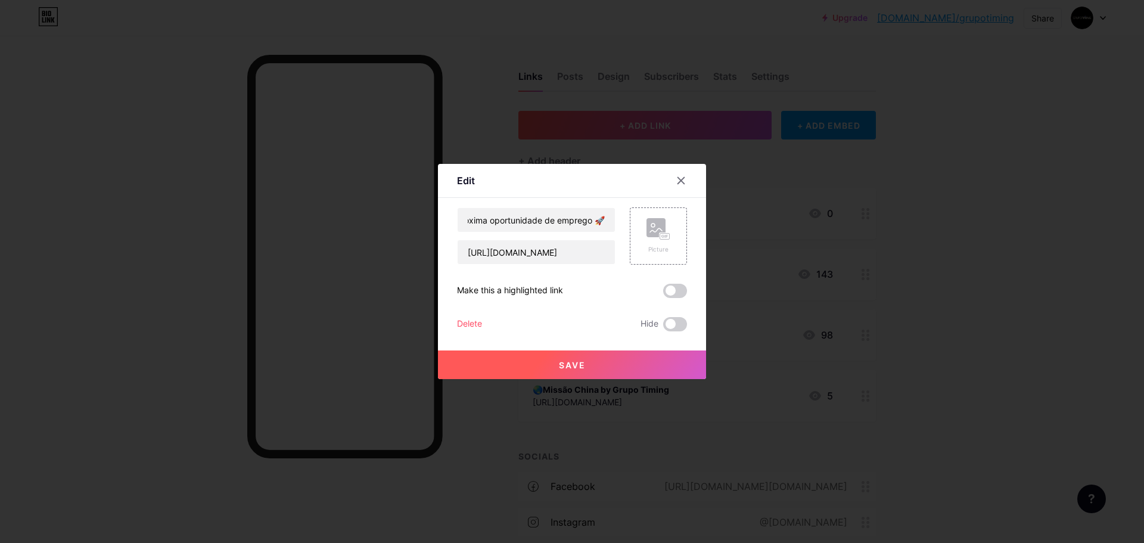
scroll to position [0, 0]
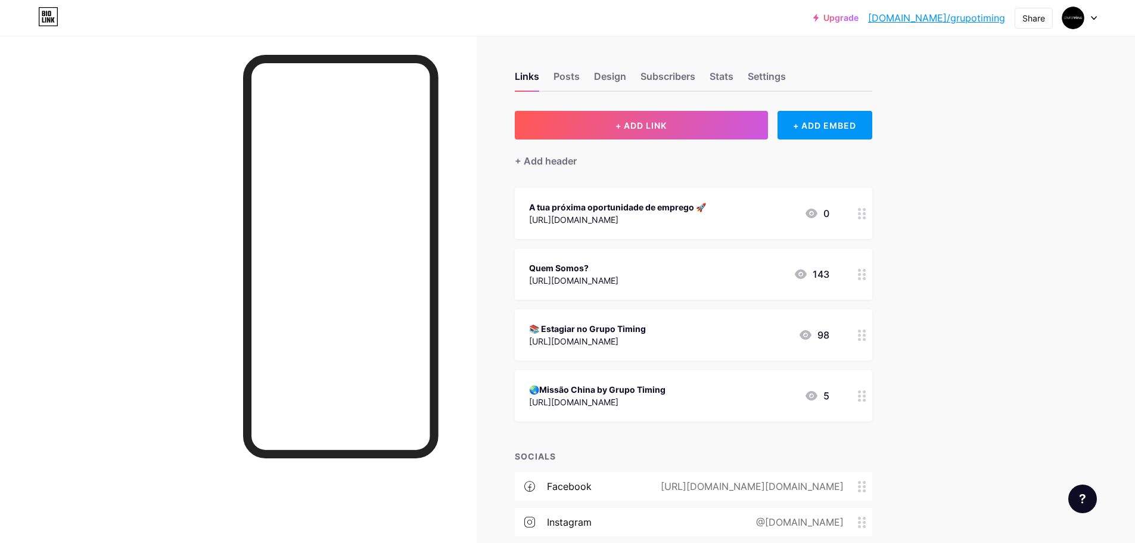
drag, startPoint x: 599, startPoint y: 271, endPoint x: 609, endPoint y: 187, distance: 85.2
click at [609, 187] on div "+ ADD LINK + ADD EMBED + Add header A tua próxima oportunidade de emprego 🚀 [UR…" at bounding box center [694, 359] width 358 height 497
click at [912, 278] on div "Links Posts Design Subscribers Stats Settings + ADD LINK + ADD EMBED + Add head…" at bounding box center [461, 352] width 923 height 632
click at [656, 404] on div "[URL][DOMAIN_NAME]" at bounding box center [597, 402] width 136 height 13
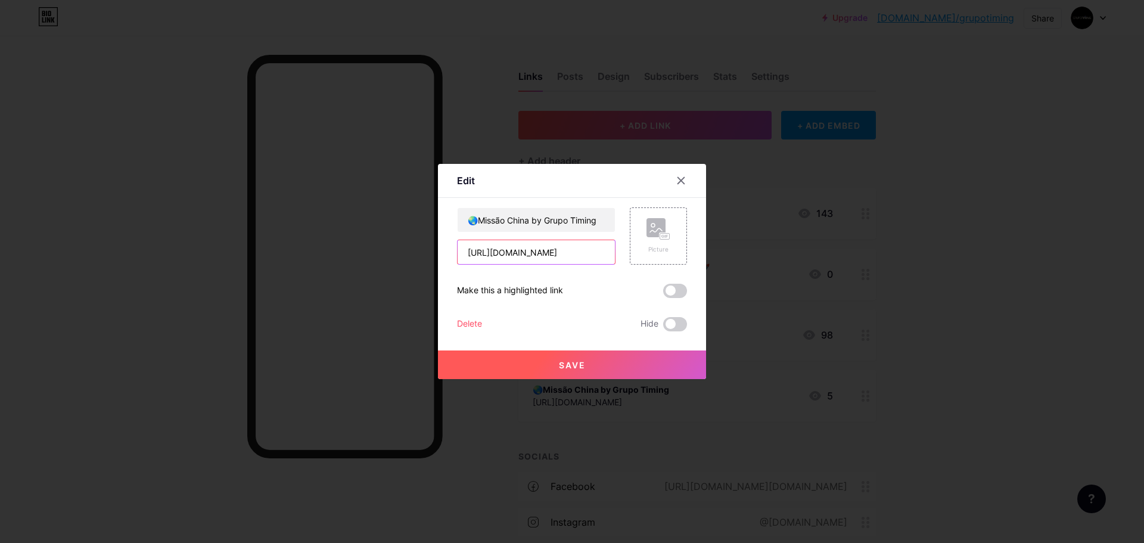
click at [514, 252] on input "[URL][DOMAIN_NAME]" at bounding box center [536, 252] width 157 height 24
